Goal: Task Accomplishment & Management: Manage account settings

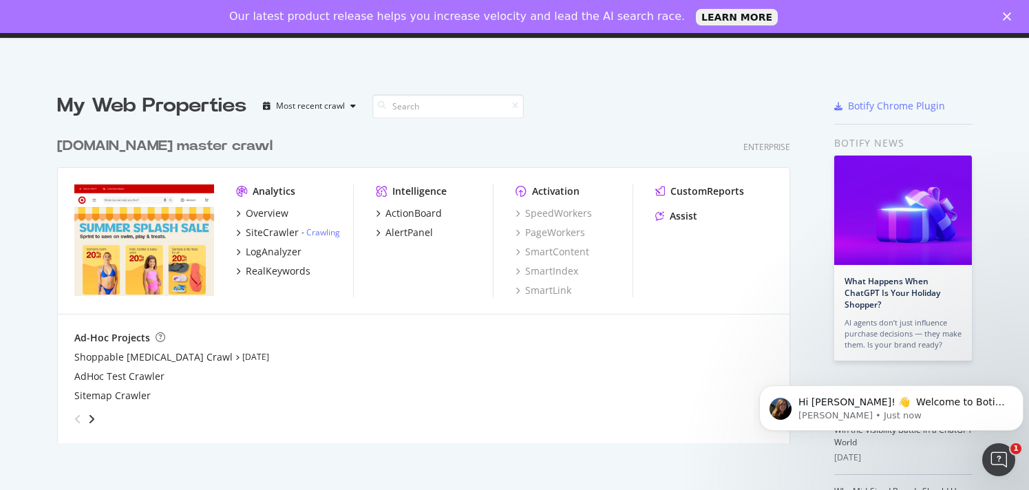
click at [1009, 14] on icon "Close" at bounding box center [1007, 16] width 8 height 8
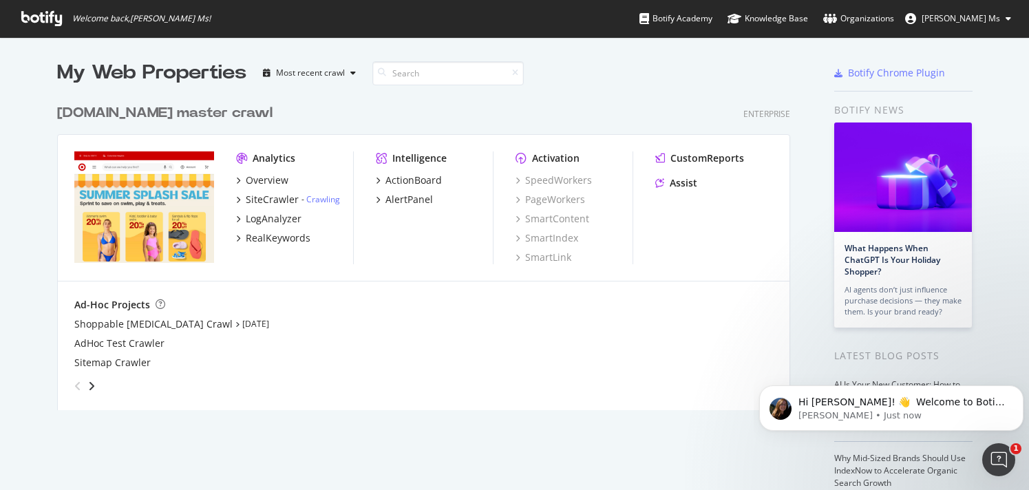
click at [1005, 18] on button "[PERSON_NAME] Ms" at bounding box center [958, 19] width 128 height 22
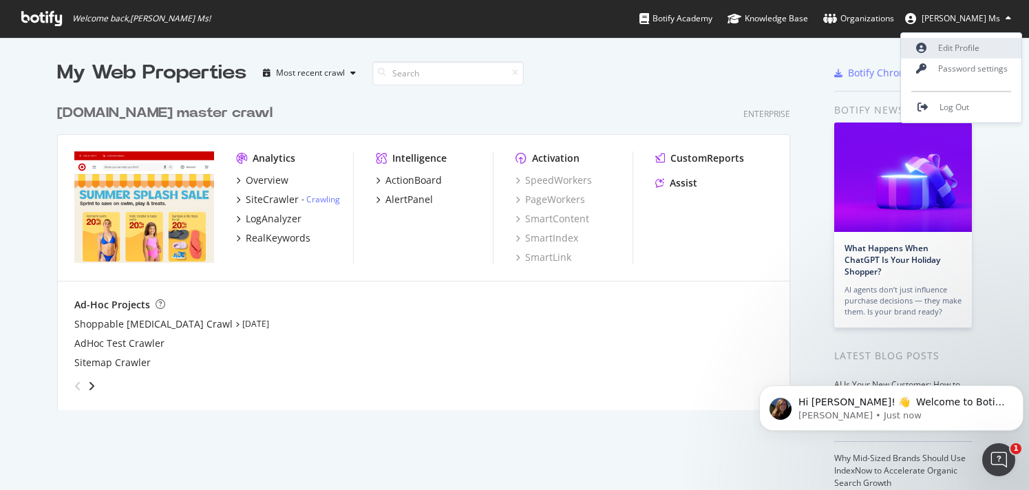
click at [951, 49] on link "Edit Profile" at bounding box center [961, 48] width 121 height 21
